Goal: Task Accomplishment & Management: Manage account settings

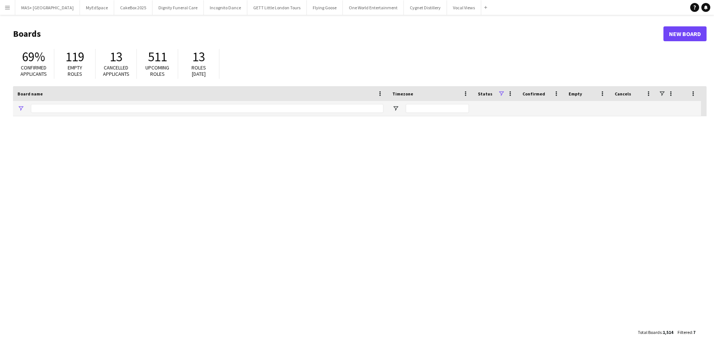
type input "**********"
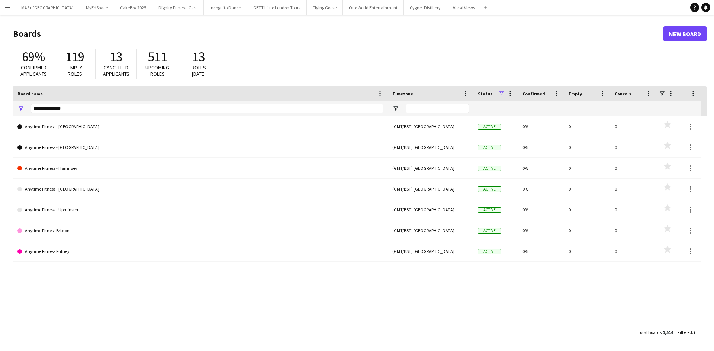
click at [7, 6] on app-icon "Menu" at bounding box center [7, 7] width 6 height 6
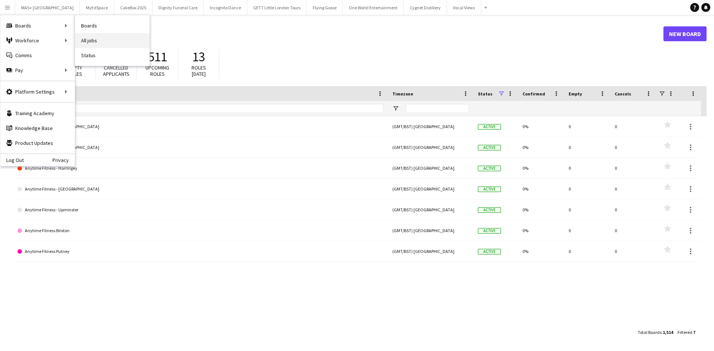
click at [91, 37] on link "All jobs" at bounding box center [112, 40] width 74 height 15
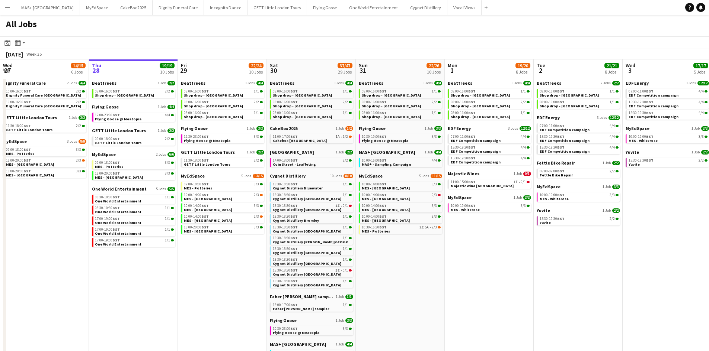
scroll to position [0, 206]
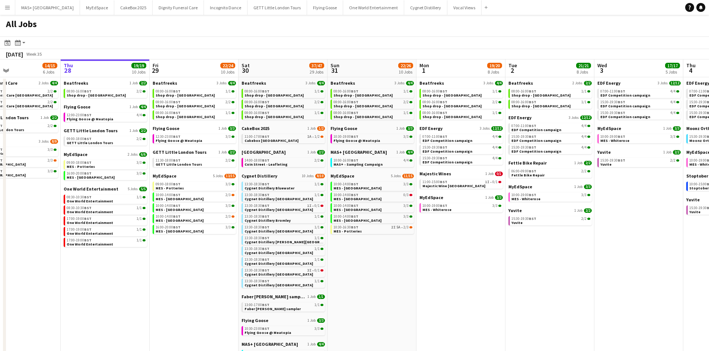
drag, startPoint x: 416, startPoint y: 276, endPoint x: 388, endPoint y: 276, distance: 28.3
click at [388, 276] on app-calendar-viewport "Mon 25 8/10 5 Jobs Tue 26 22/24 14 Jobs Wed 27 14/15 6 Jobs Thu 28 19/19 10 Job…" at bounding box center [354, 321] width 709 height 522
click at [279, 140] on link "11:00-17:00 BST 1A • 1/2 Cakebox [GEOGRAPHIC_DATA]" at bounding box center [283, 138] width 79 height 9
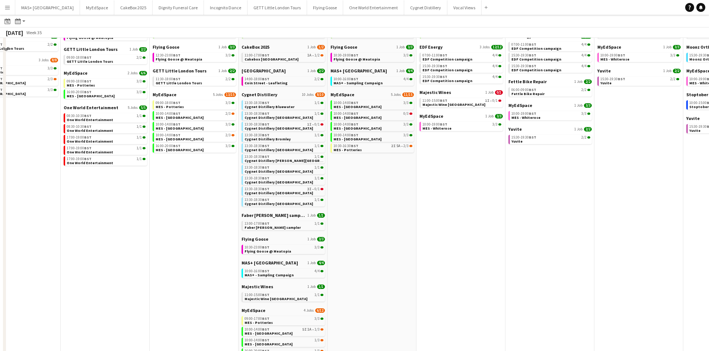
scroll to position [0, 0]
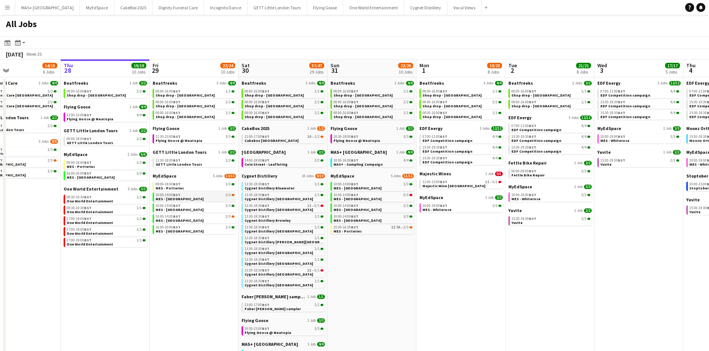
click at [208, 198] on link "10:00-14:00 BST 2/3 MES - [GEOGRAPHIC_DATA]" at bounding box center [194, 197] width 79 height 9
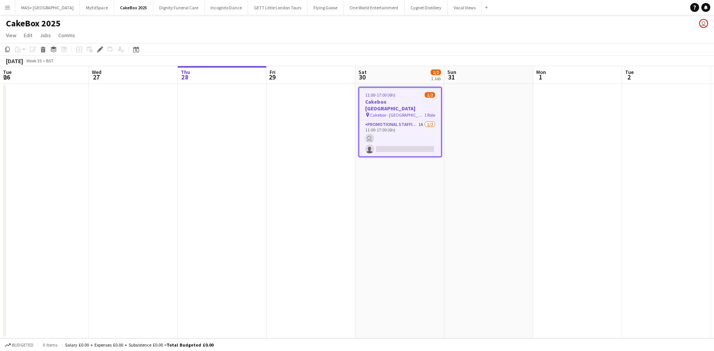
scroll to position [0, 256]
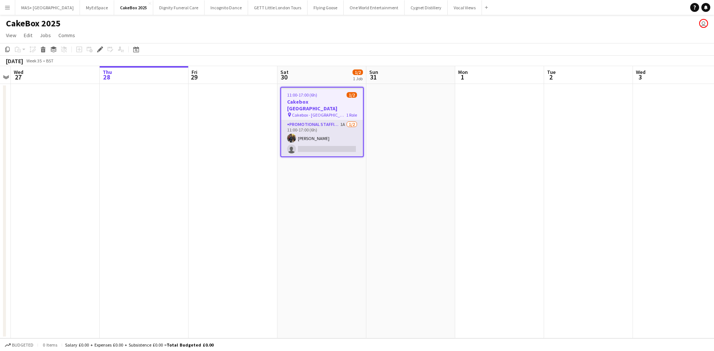
click at [306, 121] on app-card-role "Promotional Staffing (Brand Ambassadors) 1A 1/2 11:00-17:00 (6h) Martin Brady s…" at bounding box center [322, 139] width 82 height 36
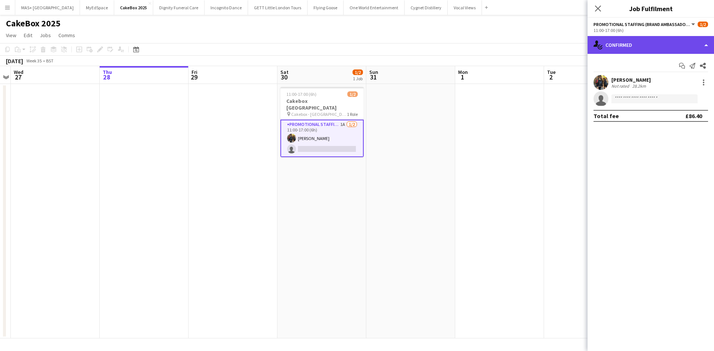
click at [665, 47] on div "single-neutral-actions-check-2 Confirmed" at bounding box center [651, 45] width 126 height 18
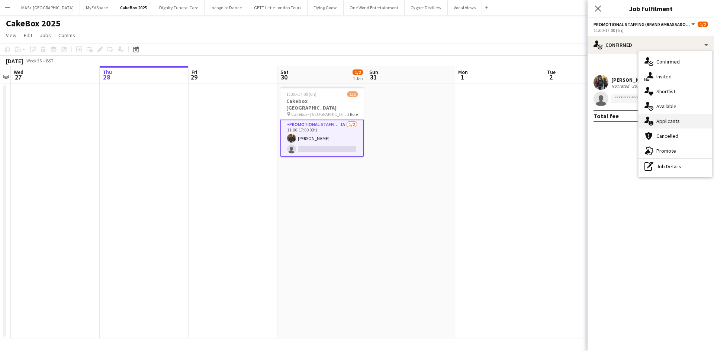
click at [675, 121] on div "single-neutral-actions-information Applicants" at bounding box center [676, 121] width 74 height 15
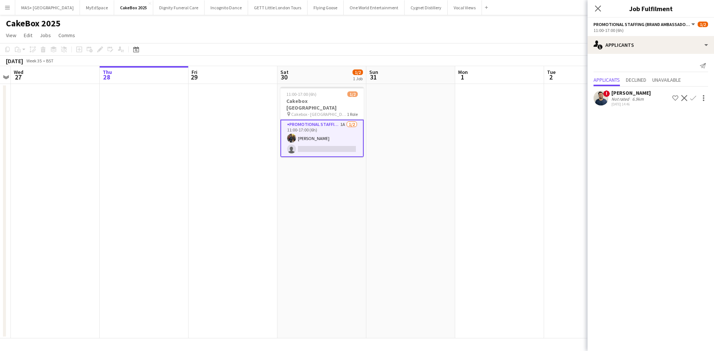
click at [634, 100] on div "6.9km" at bounding box center [638, 99] width 15 height 6
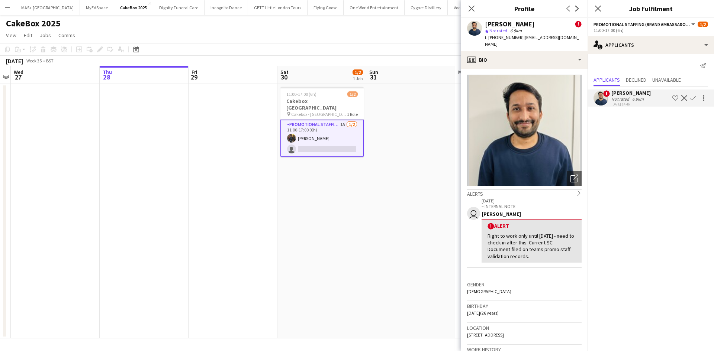
click at [417, 144] on app-date-cell at bounding box center [410, 211] width 89 height 255
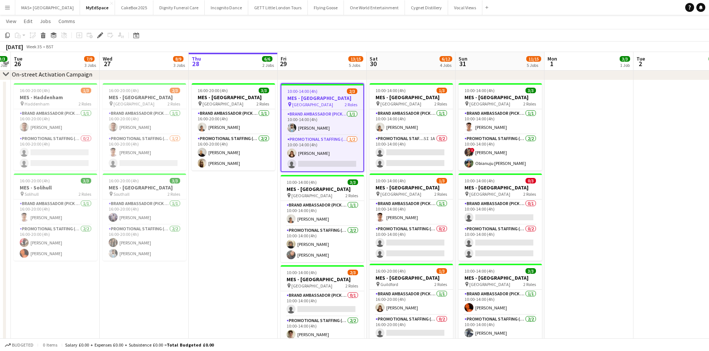
scroll to position [74, 0]
